Goal: Task Accomplishment & Management: Manage account settings

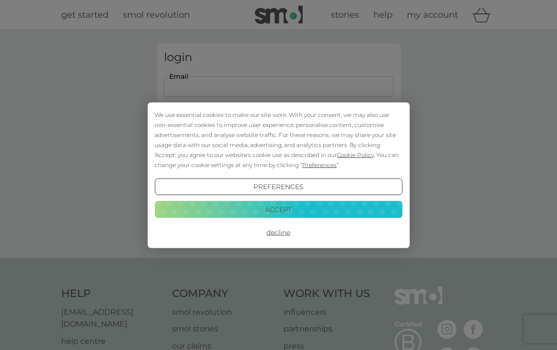
type input "[EMAIL_ADDRESS][DOMAIN_NAME]"
click at [278, 150] on button "Login" at bounding box center [279, 151] width 230 height 28
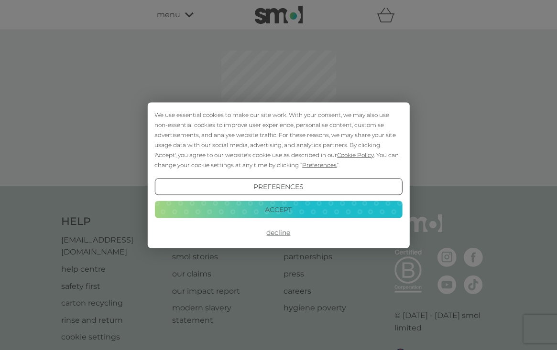
click at [303, 218] on button "Accept" at bounding box center [278, 209] width 248 height 17
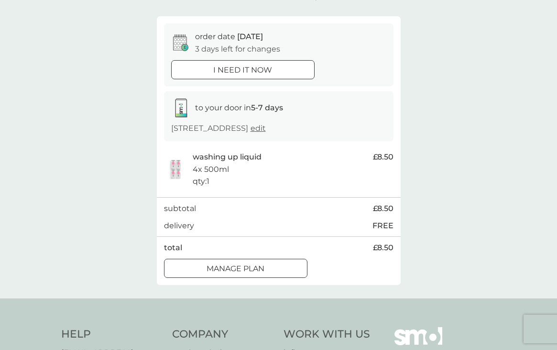
scroll to position [98, 0]
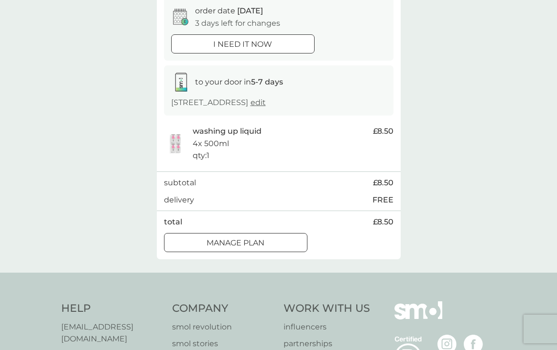
click at [292, 242] on div "Manage plan" at bounding box center [235, 243] width 142 height 12
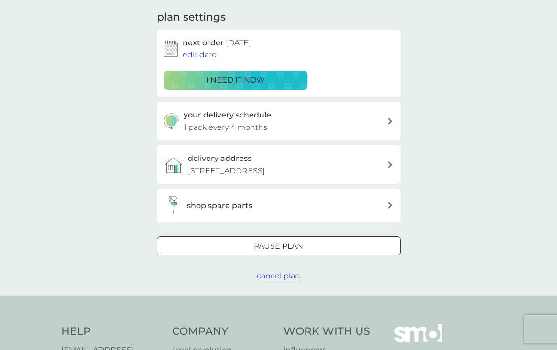
scroll to position [134, 0]
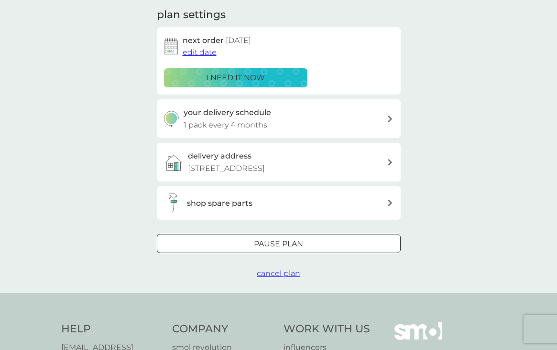
click at [295, 241] on div at bounding box center [279, 245] width 34 height 10
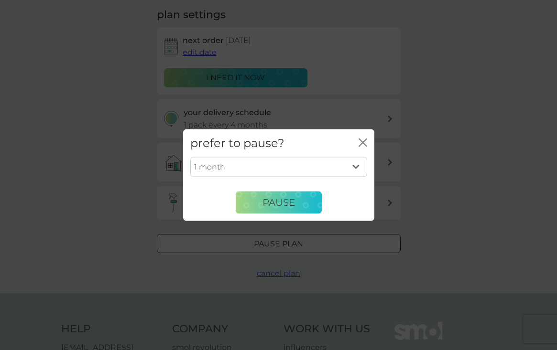
click at [364, 141] on icon "close" at bounding box center [365, 143] width 4 height 8
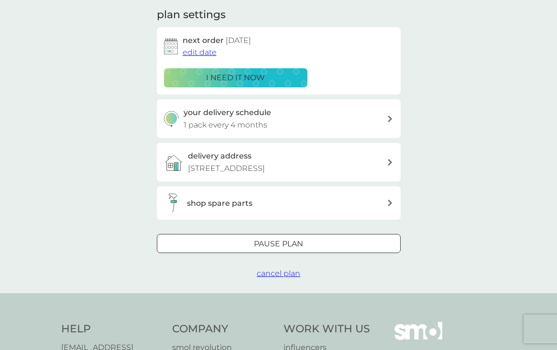
click at [288, 272] on span "cancel plan" at bounding box center [279, 273] width 44 height 9
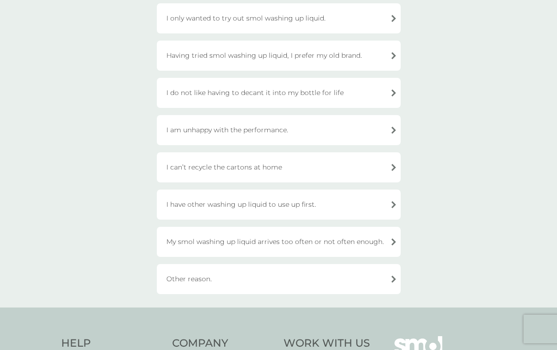
scroll to position [148, 0]
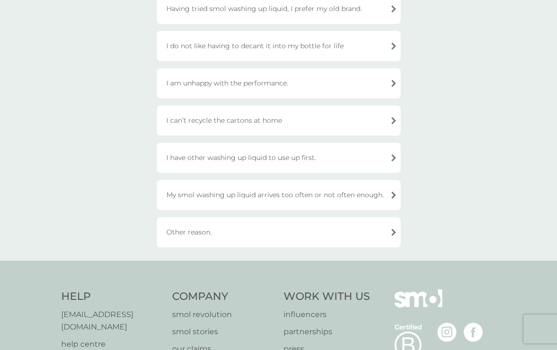
click at [283, 233] on div "Other reason." at bounding box center [279, 233] width 244 height 30
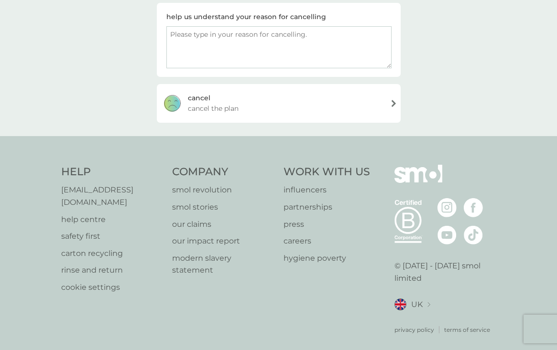
click at [211, 41] on textarea at bounding box center [278, 47] width 225 height 42
type textarea "W"
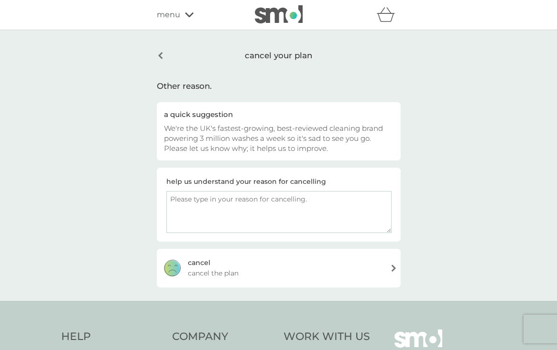
scroll to position [0, 0]
click at [160, 54] on div "cancel your plan" at bounding box center [279, 56] width 244 height 24
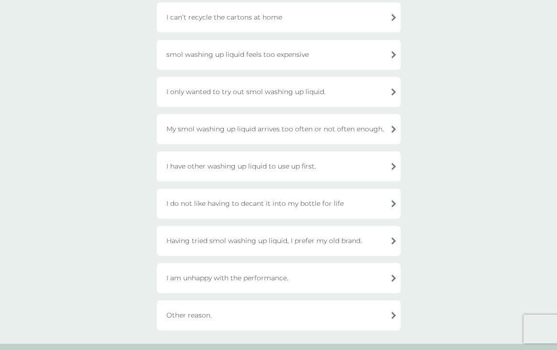
scroll to position [110, 0]
click at [392, 91] on div "I only wanted to try out smol washing up liquid." at bounding box center [279, 92] width 244 height 30
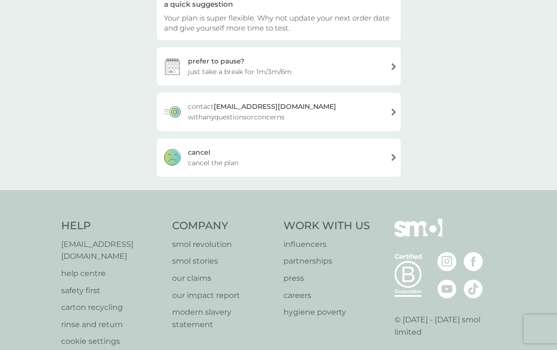
click at [306, 161] on div "[PERSON_NAME] the plan" at bounding box center [279, 158] width 244 height 38
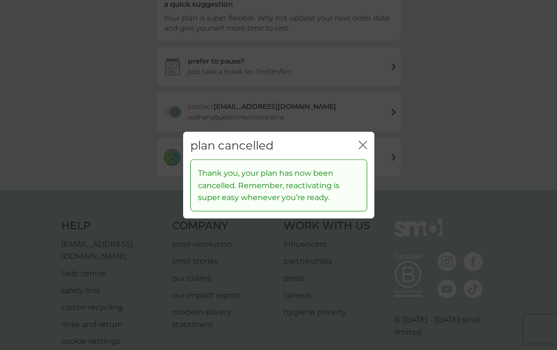
click at [362, 145] on icon "close" at bounding box center [361, 145] width 4 height 8
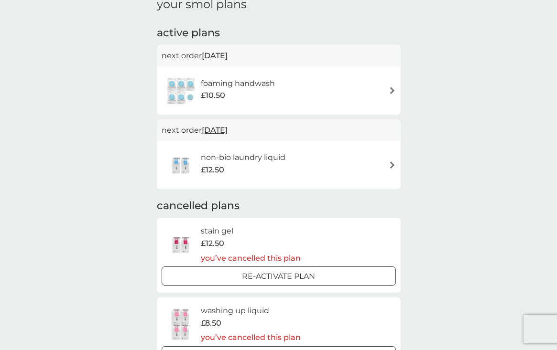
scroll to position [151, 0]
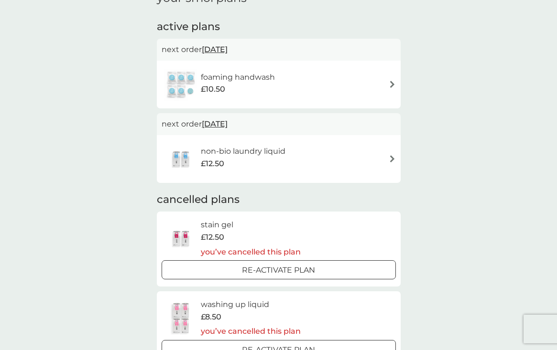
click at [394, 156] on img at bounding box center [392, 158] width 7 height 7
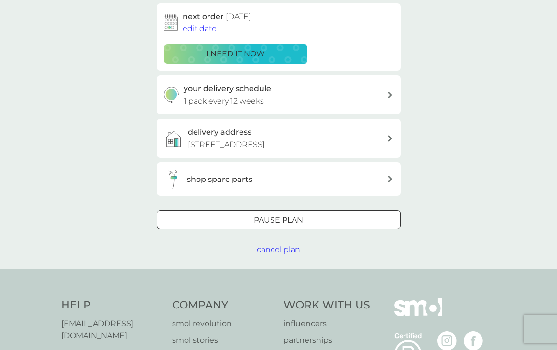
scroll to position [186, 0]
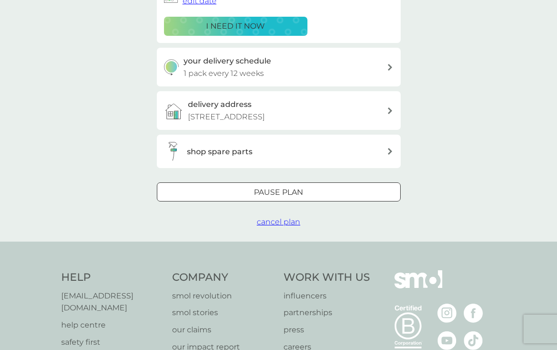
click at [290, 219] on span "cancel plan" at bounding box center [279, 222] width 44 height 9
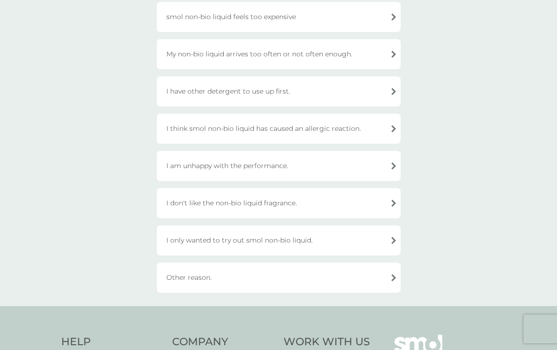
scroll to position [186, 0]
click at [270, 246] on div "I only wanted to try out smol non-bio liquid." at bounding box center [279, 241] width 244 height 30
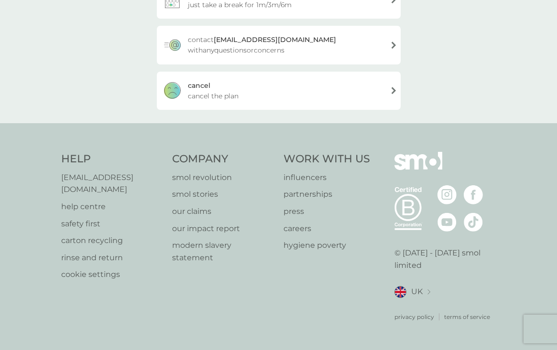
scroll to position [164, 0]
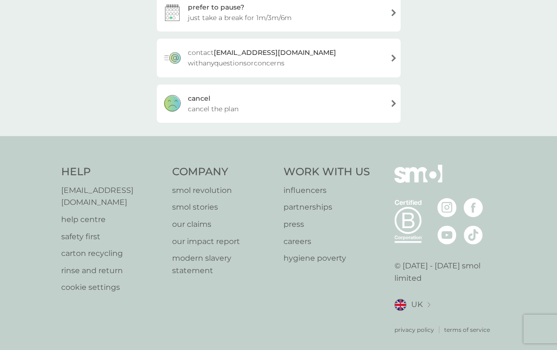
click at [209, 98] on div "cancel" at bounding box center [199, 98] width 22 height 11
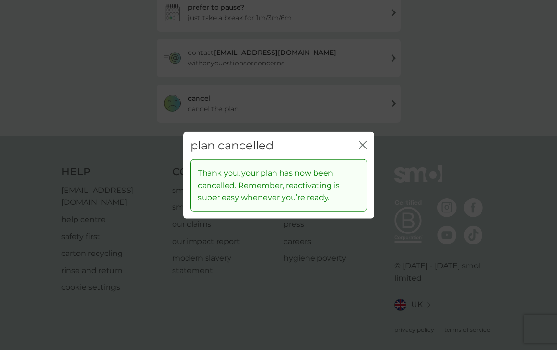
click at [363, 144] on icon "close" at bounding box center [363, 145] width 9 height 9
